Goal: Participate in discussion

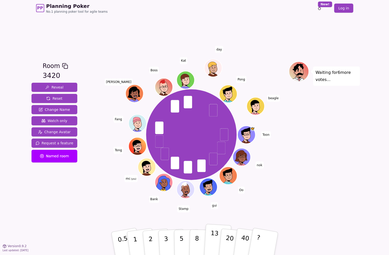
click at [207, 240] on button "13" at bounding box center [217, 244] width 28 height 40
click at [128, 33] on div "Room 3420 Reveal Reset Change Name Watch only Change Avatar Request a feature N…" at bounding box center [194, 131] width 330 height 230
click at [92, 198] on div "Room 3420 Reveal Reset Change Name Watch only Change Avatar Request a feature N…" at bounding box center [194, 131] width 330 height 140
click at [321, 160] on div "Waiting for 5 more votes..." at bounding box center [324, 131] width 71 height 140
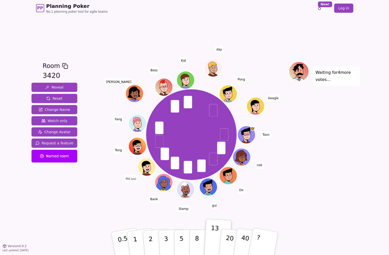
click at [294, 178] on div "Waiting for 4 more votes..." at bounding box center [324, 131] width 71 height 140
click at [328, 184] on div "Waiting for 3 more votes..." at bounding box center [324, 131] width 71 height 140
click at [304, 168] on div "Waiting for 2 more votes..." at bounding box center [324, 131] width 71 height 140
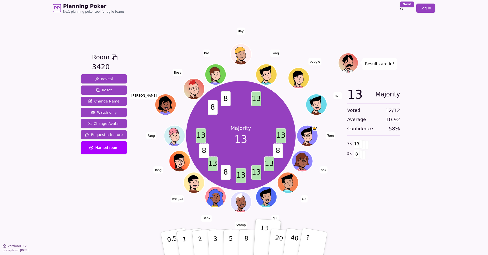
click at [389, 191] on div "PP Planning Poker No.1 planning poker tool for agile teams Toggle theme New! Lo…" at bounding box center [244, 127] width 488 height 255
click at [159, 39] on div "Room 3420 Reveal Reset Change Name Watch only Change Avatar Request a feature N…" at bounding box center [244, 131] width 330 height 230
click at [124, 16] on div "PP Planning Poker No.1 planning poker tool for agile teams Toggle theme New! Lo…" at bounding box center [244, 8] width 382 height 16
